Goal: Information Seeking & Learning: Learn about a topic

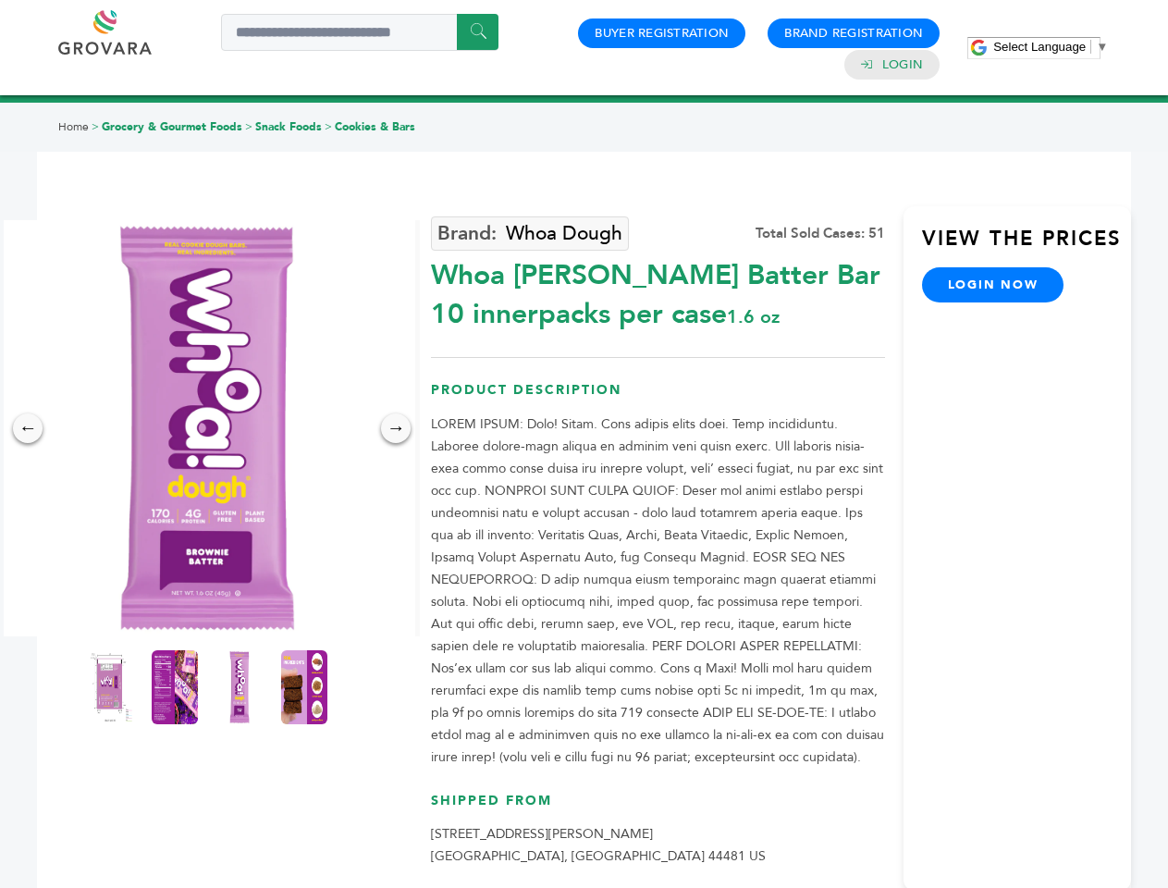
click at [1051, 46] on span "Select Language" at bounding box center [1039, 47] width 92 height 14
click at [207, 428] on img at bounding box center [207, 428] width 416 height 416
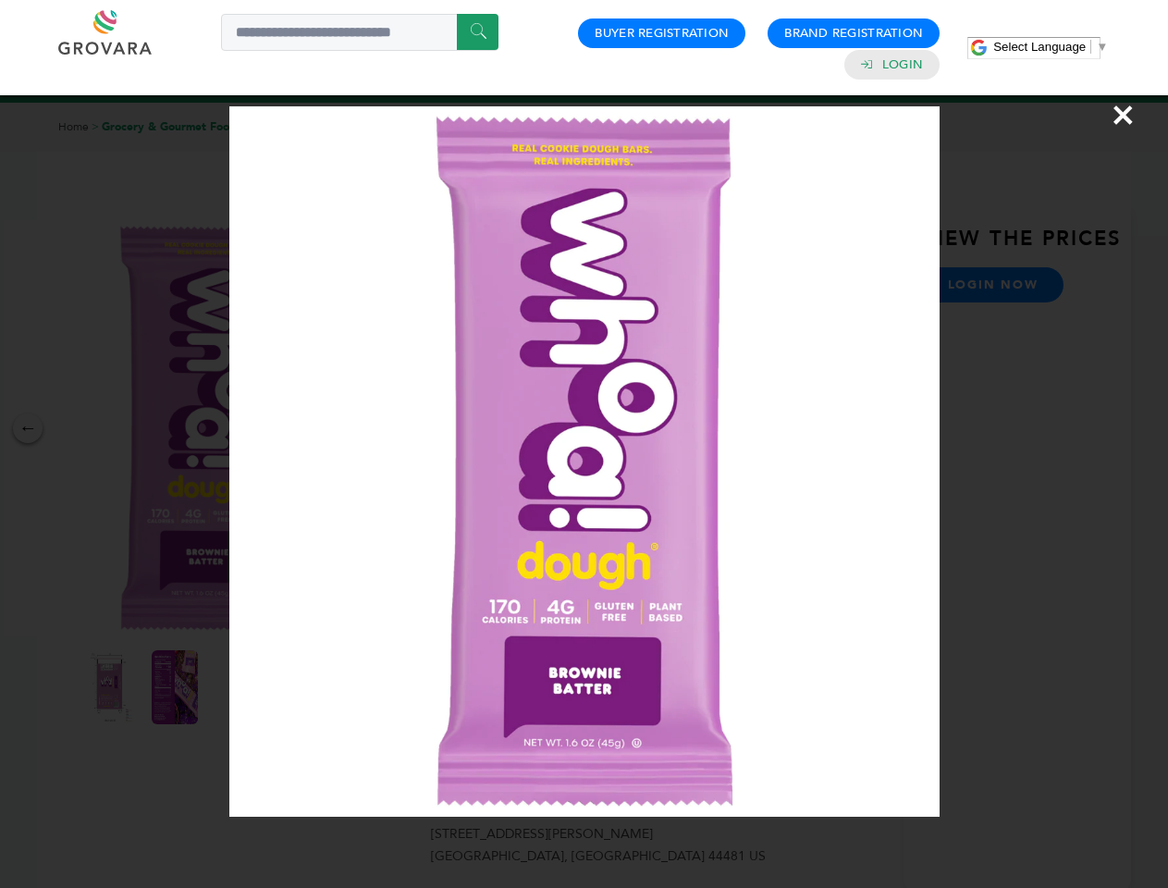
click at [28, 428] on div "×" at bounding box center [584, 444] width 1168 height 888
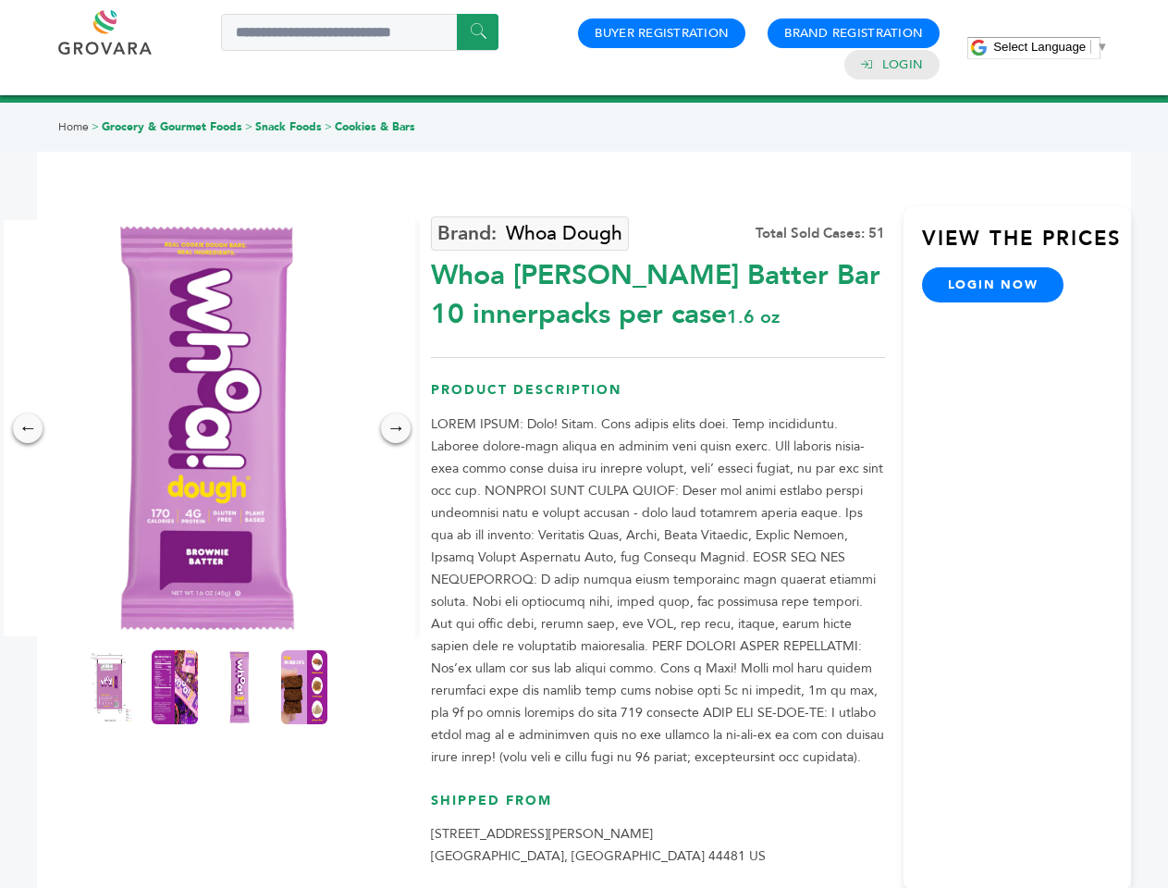
click at [396, 428] on div "→" at bounding box center [396, 428] width 30 height 30
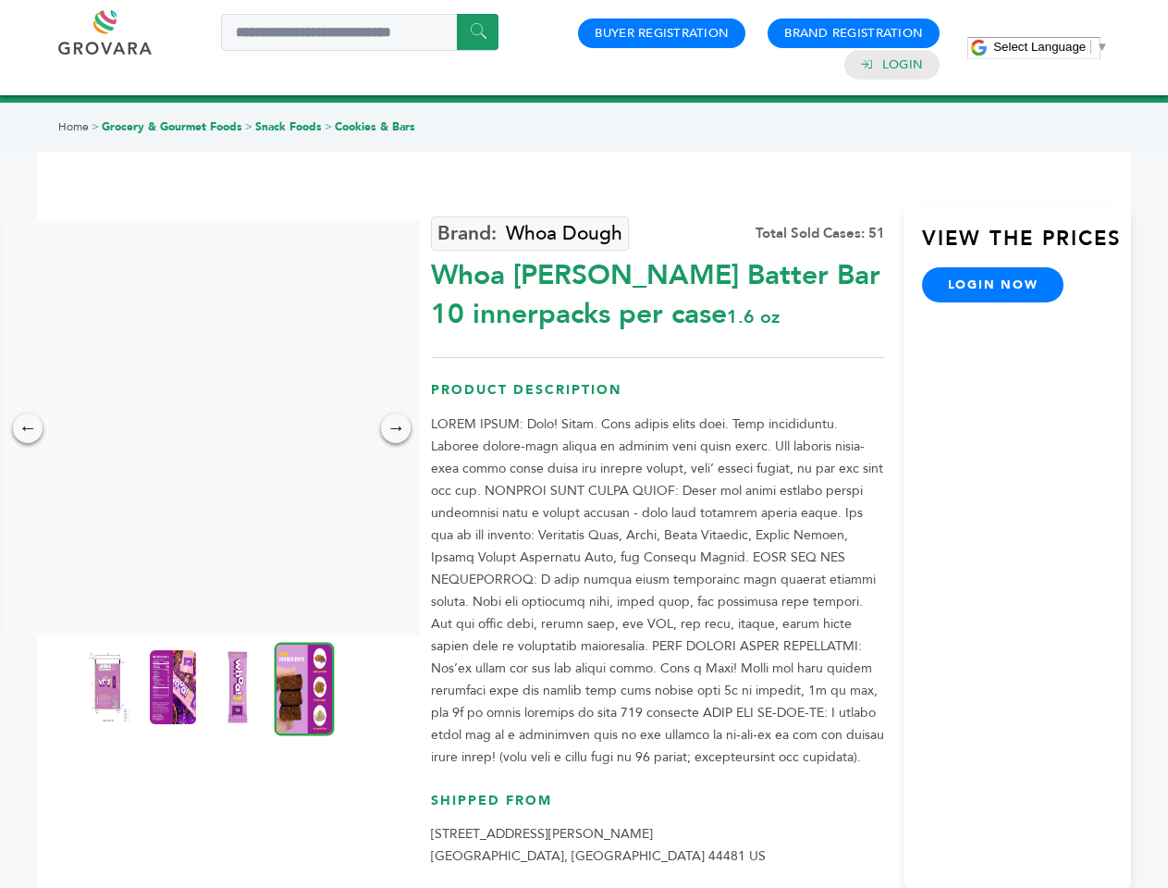
click at [110, 687] on img at bounding box center [108, 687] width 46 height 74
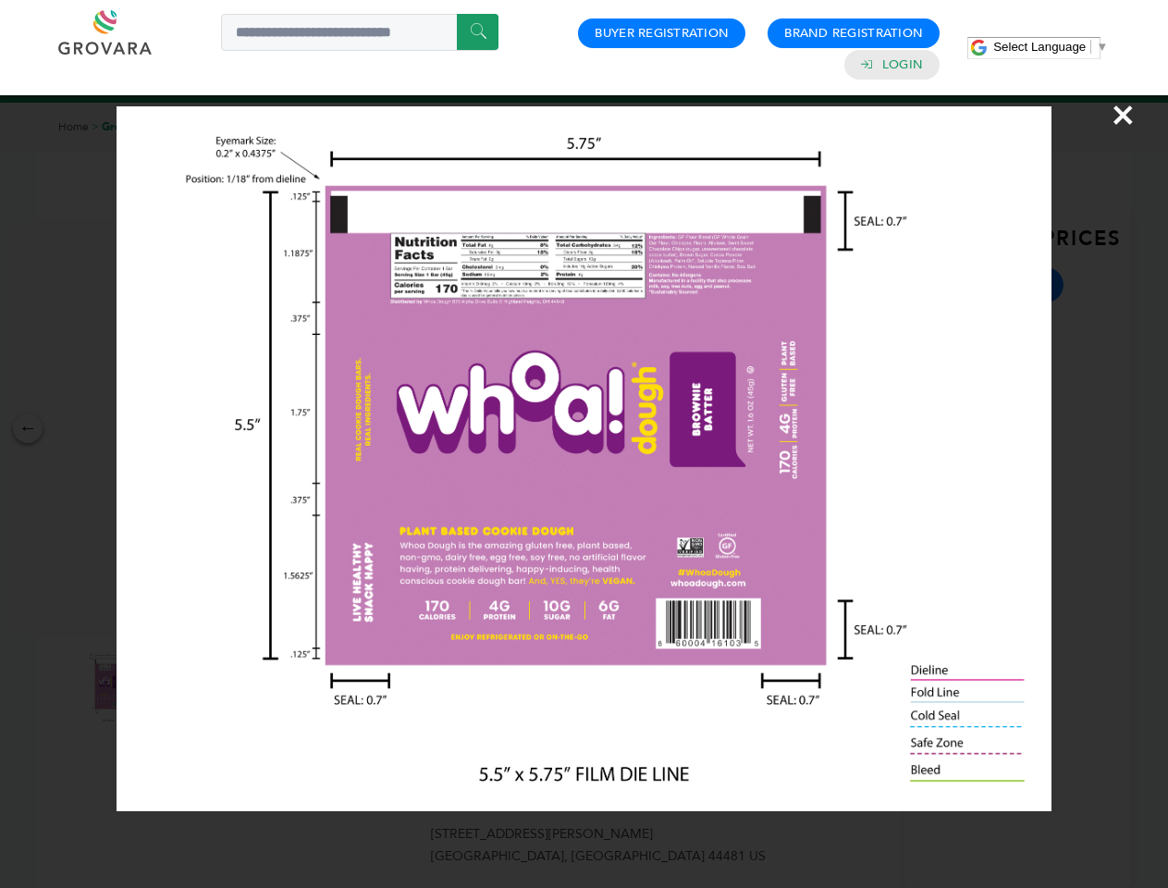
click at [175, 687] on div "×" at bounding box center [584, 444] width 1168 height 888
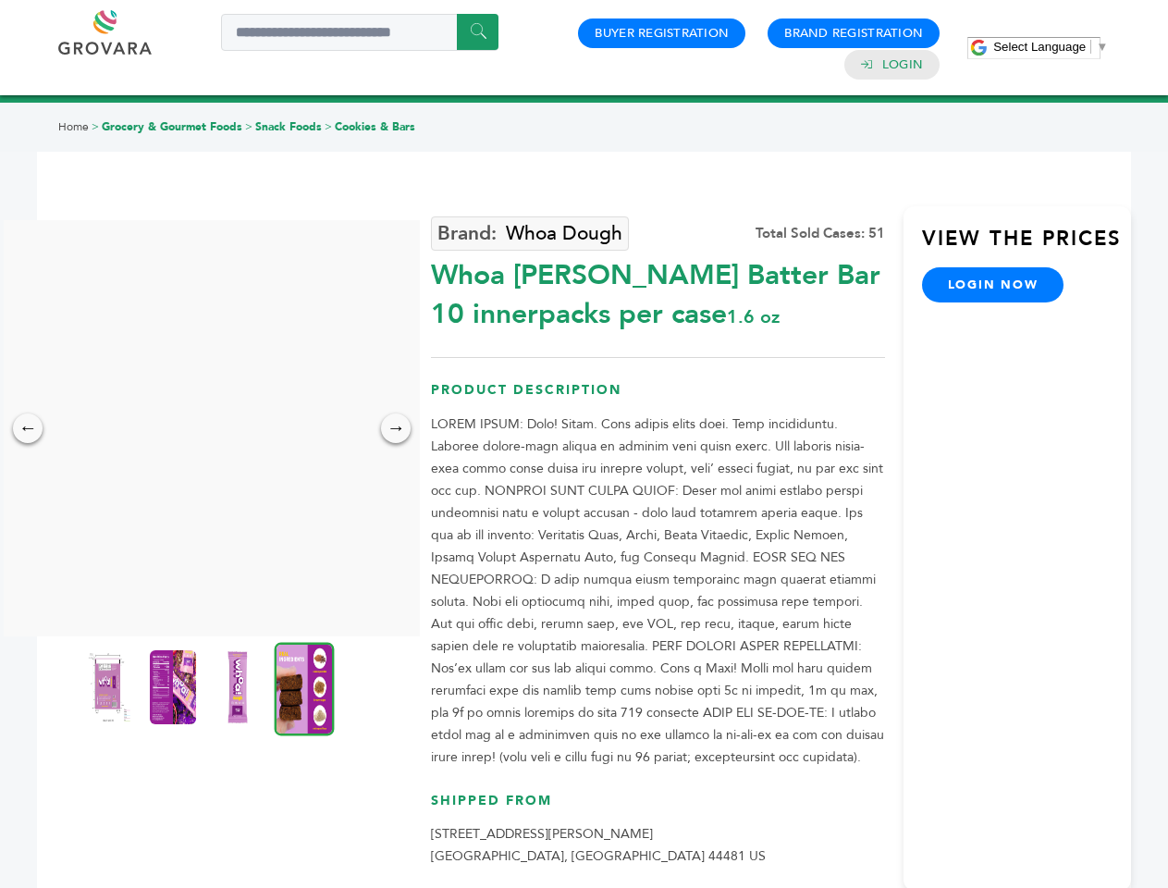
click at [240, 687] on img at bounding box center [238, 687] width 46 height 74
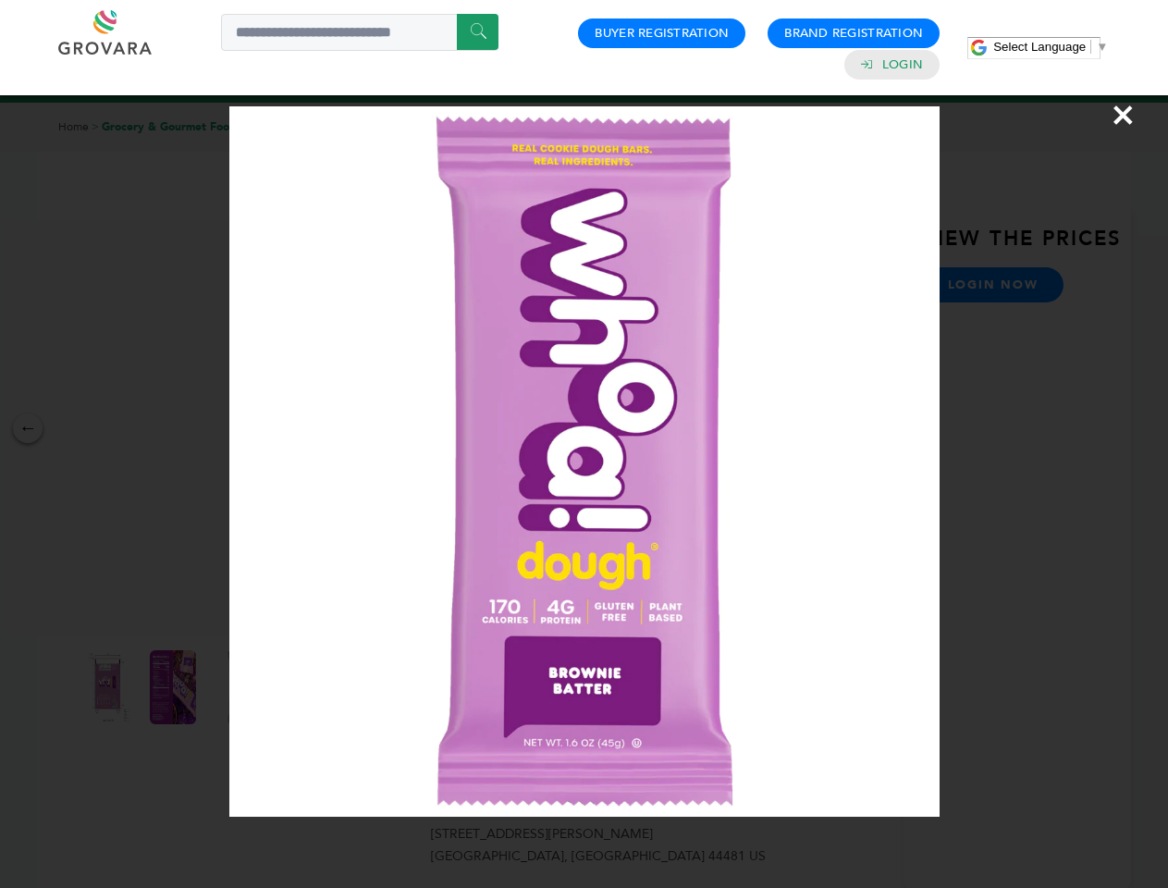
click at [304, 687] on div "×" at bounding box center [584, 444] width 1168 height 888
